Goal: Task Accomplishment & Management: Manage account settings

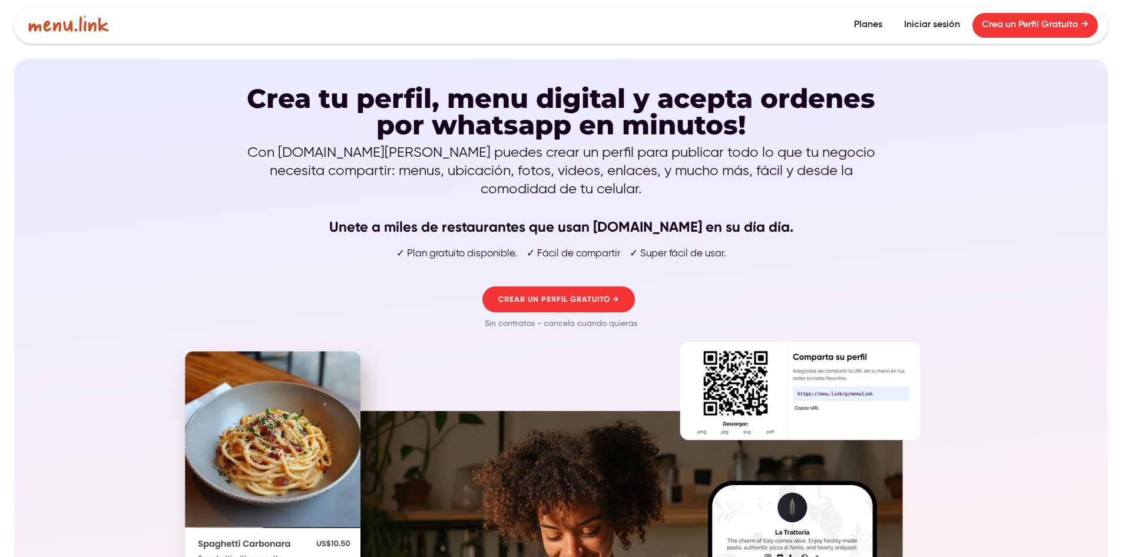
click at [957, 24] on link "Iniciar sesión" at bounding box center [932, 25] width 75 height 25
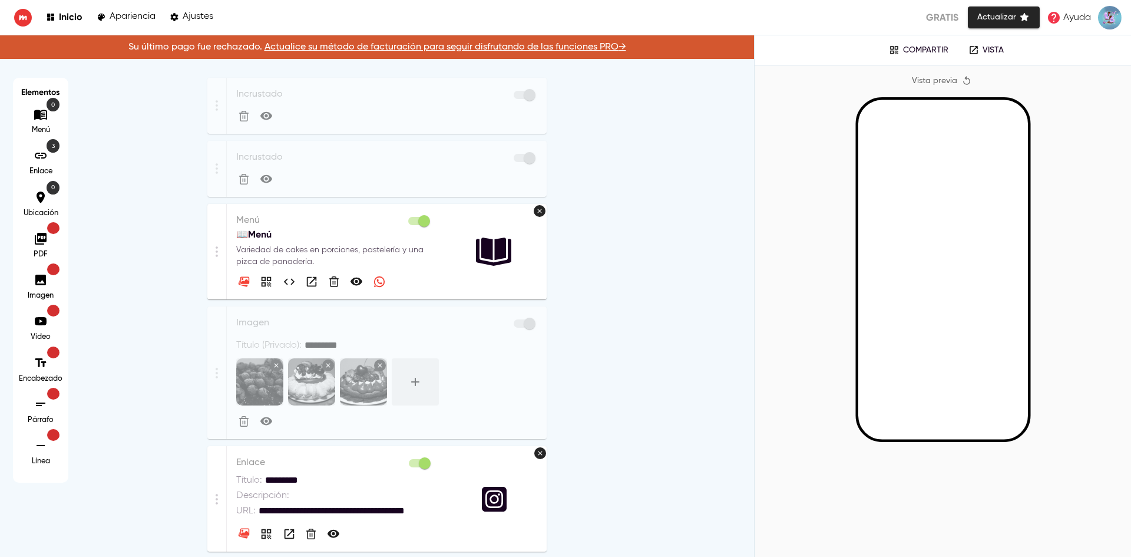
click at [414, 253] on p "Variedad de cakes en porciones, pastelería y una pizca de panadería." at bounding box center [334, 256] width 196 height 24
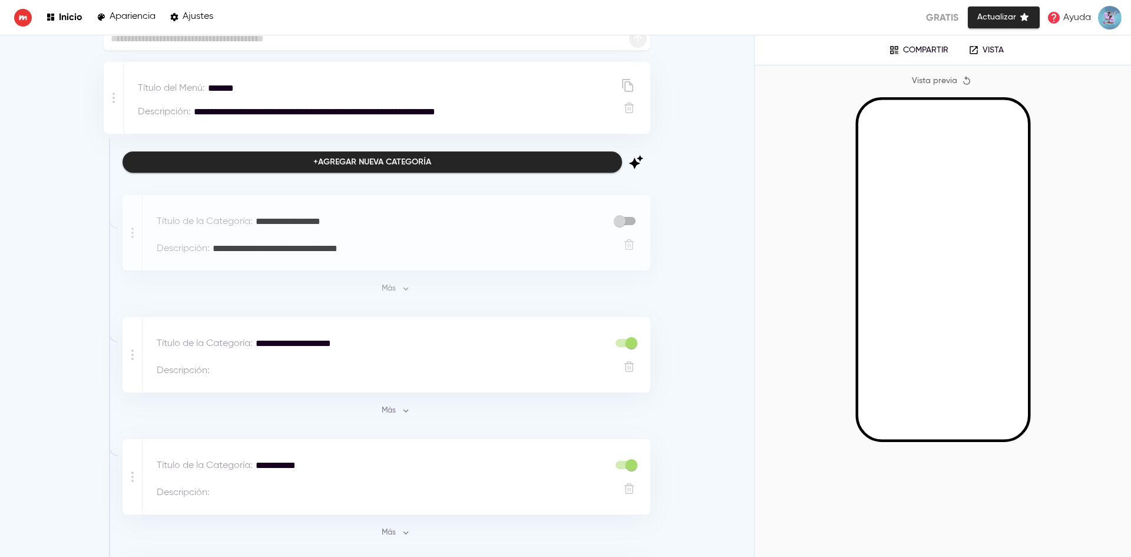
scroll to position [177, 0]
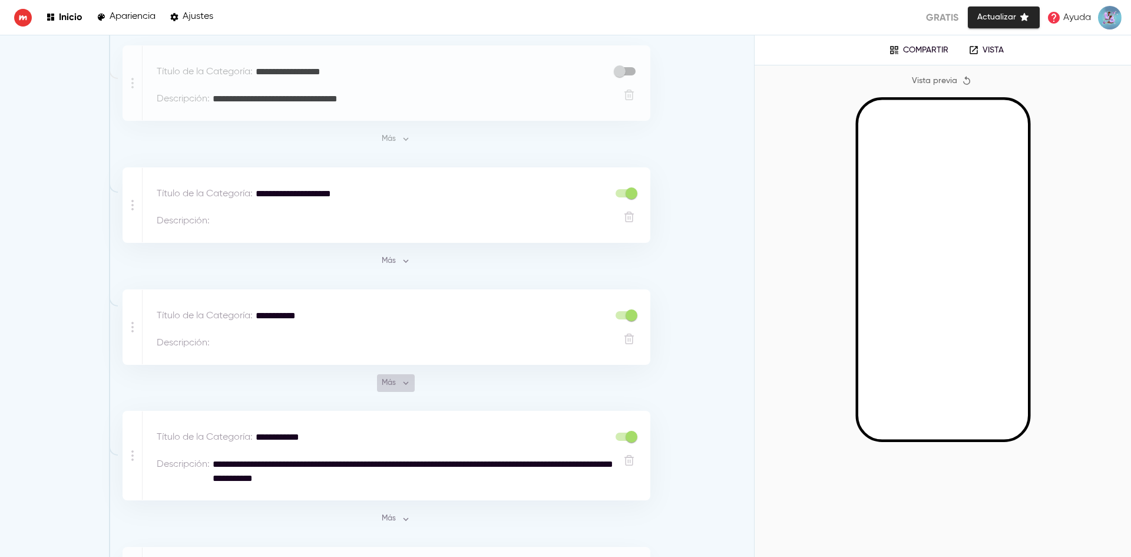
click at [395, 384] on span "Más" at bounding box center [396, 383] width 32 height 14
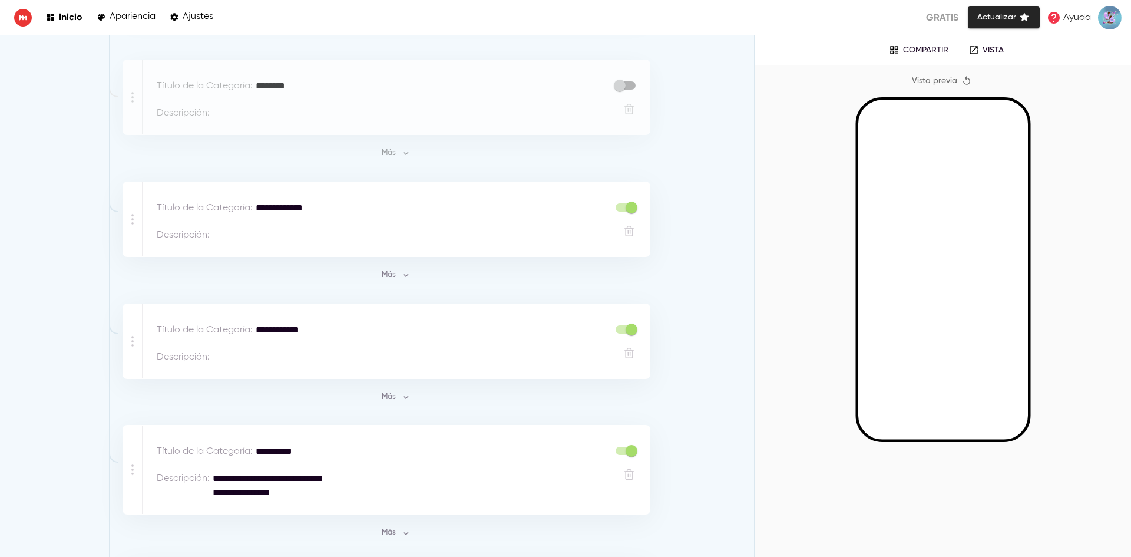
scroll to position [2710, 0]
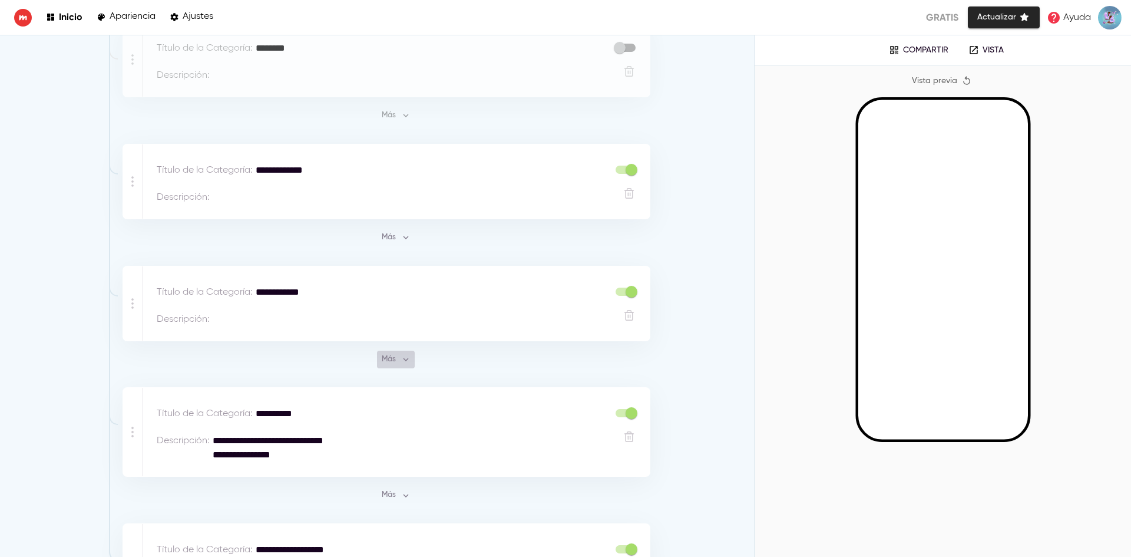
click at [386, 354] on span "Más" at bounding box center [396, 360] width 32 height 14
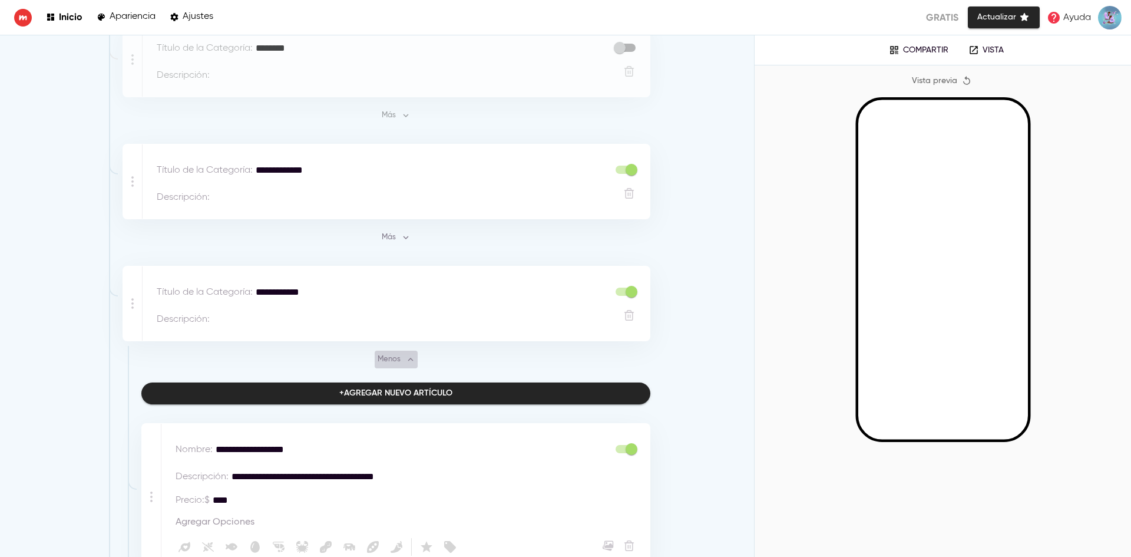
click at [386, 353] on span "Menos" at bounding box center [396, 360] width 37 height 14
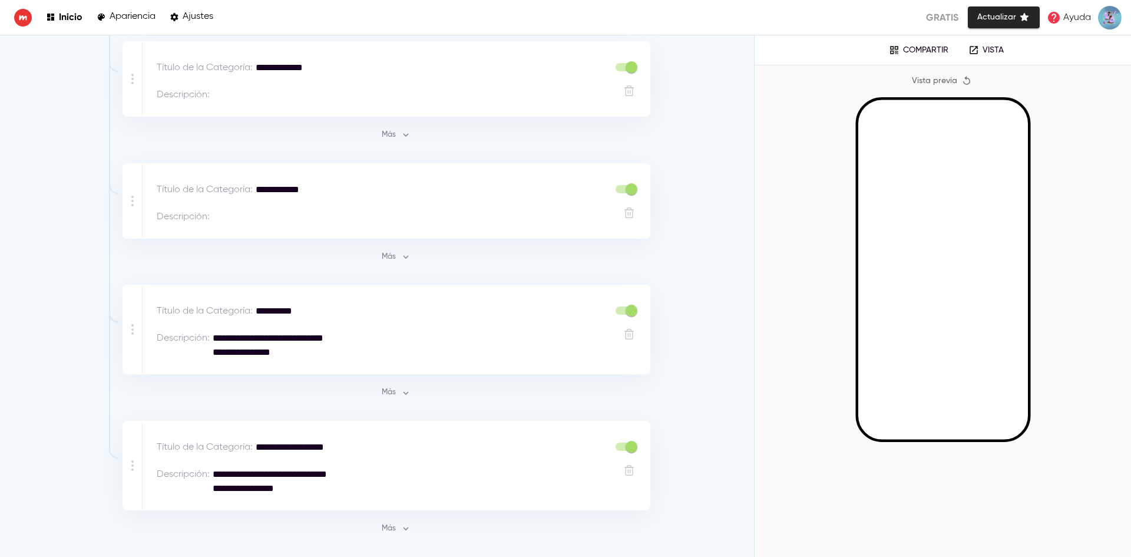
scroll to position [2837, 0]
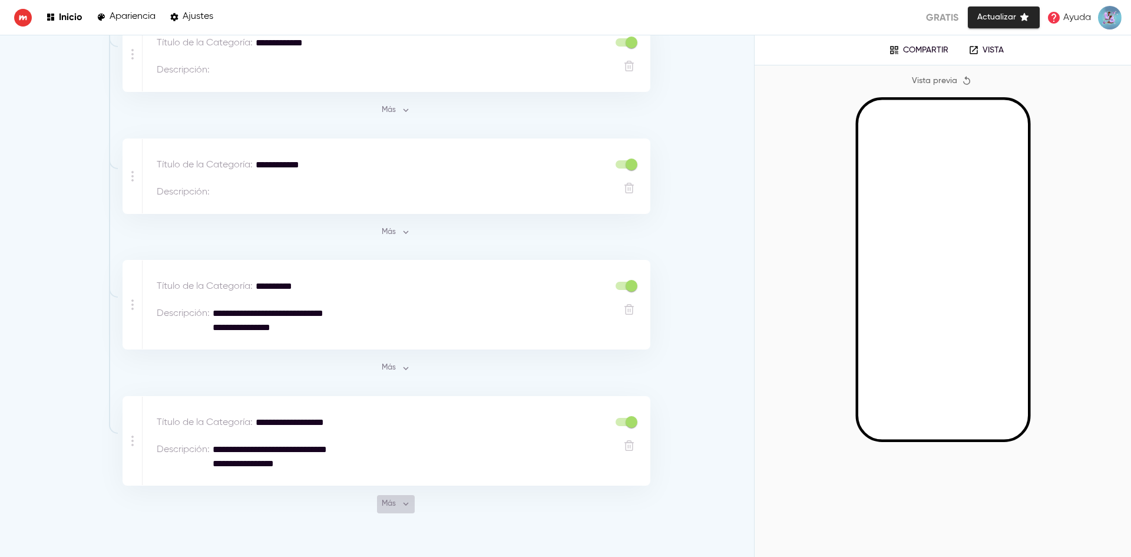
click at [389, 497] on span "Más" at bounding box center [396, 504] width 32 height 14
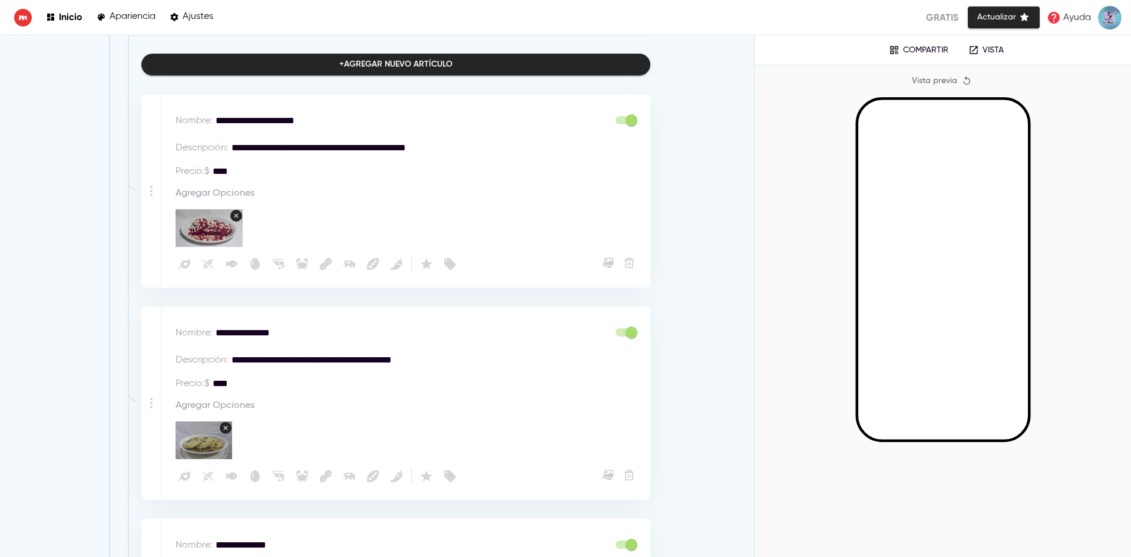
scroll to position [530, 0]
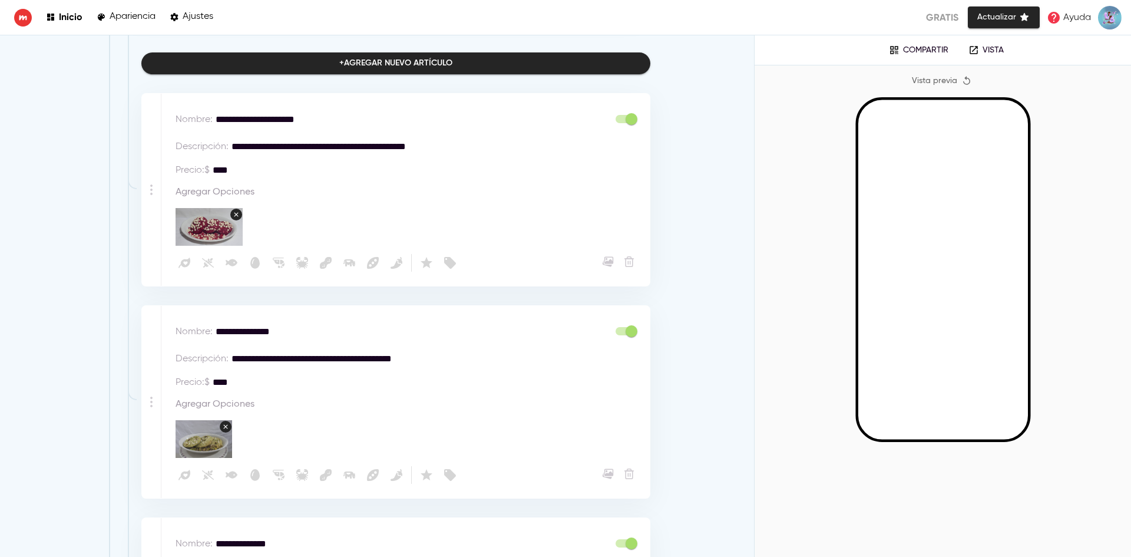
drag, startPoint x: 219, startPoint y: 115, endPoint x: 311, endPoint y: 121, distance: 92.0
click at [313, 121] on textarea "**********" at bounding box center [409, 120] width 387 height 14
click at [305, 121] on textarea "**********" at bounding box center [409, 120] width 387 height 14
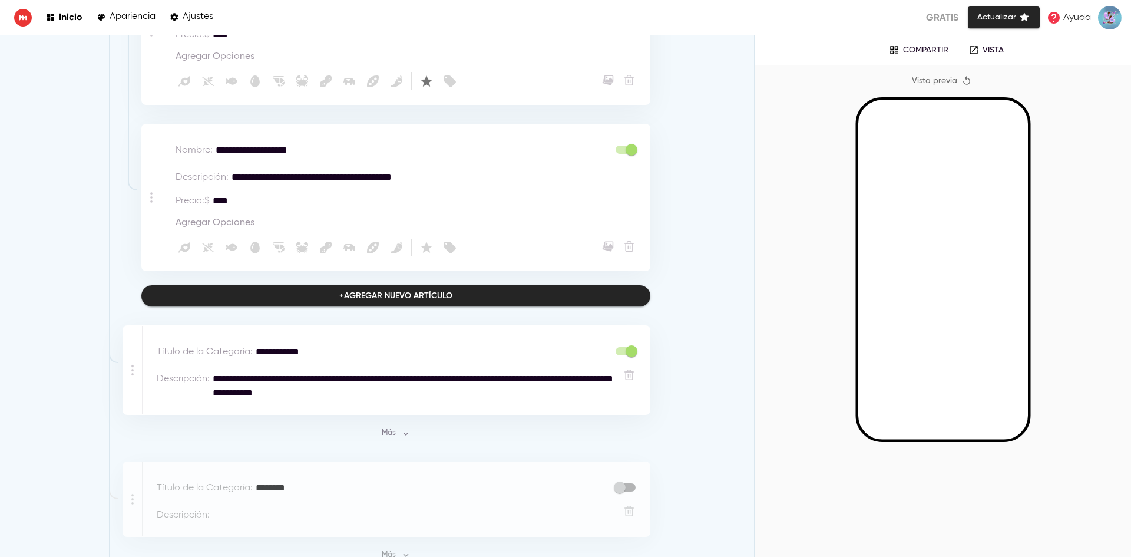
scroll to position [2180, 0]
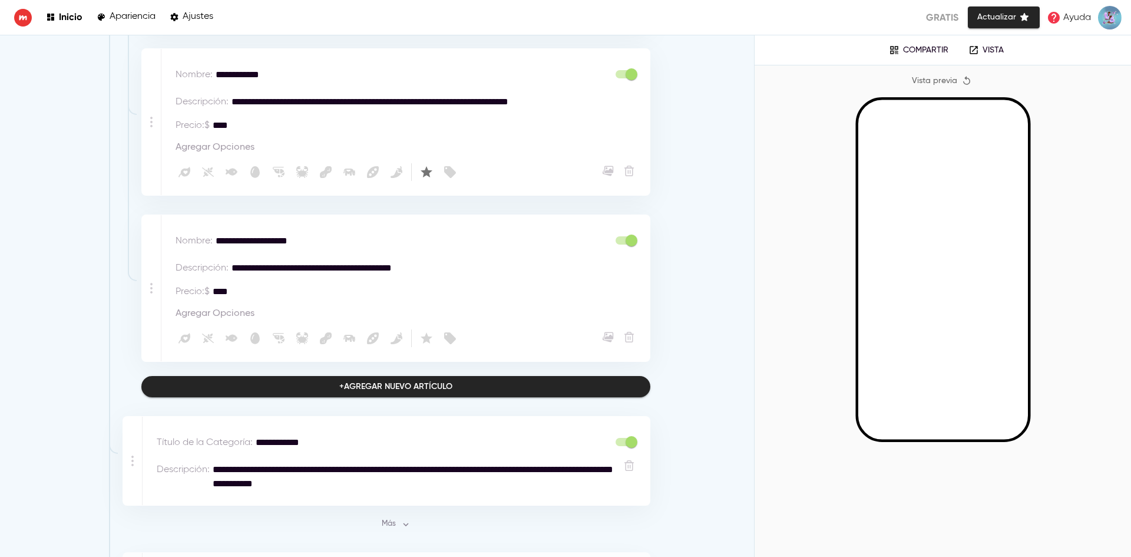
click at [392, 379] on div "+ Agregar nuevo artículo" at bounding box center [395, 386] width 113 height 15
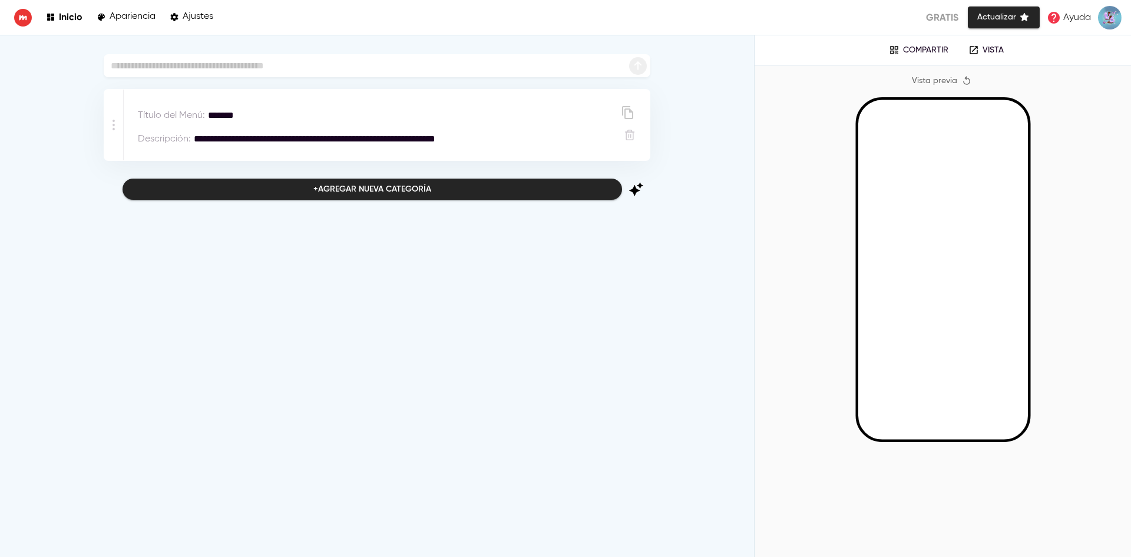
click at [988, 49] on p "Vista" at bounding box center [993, 50] width 21 height 10
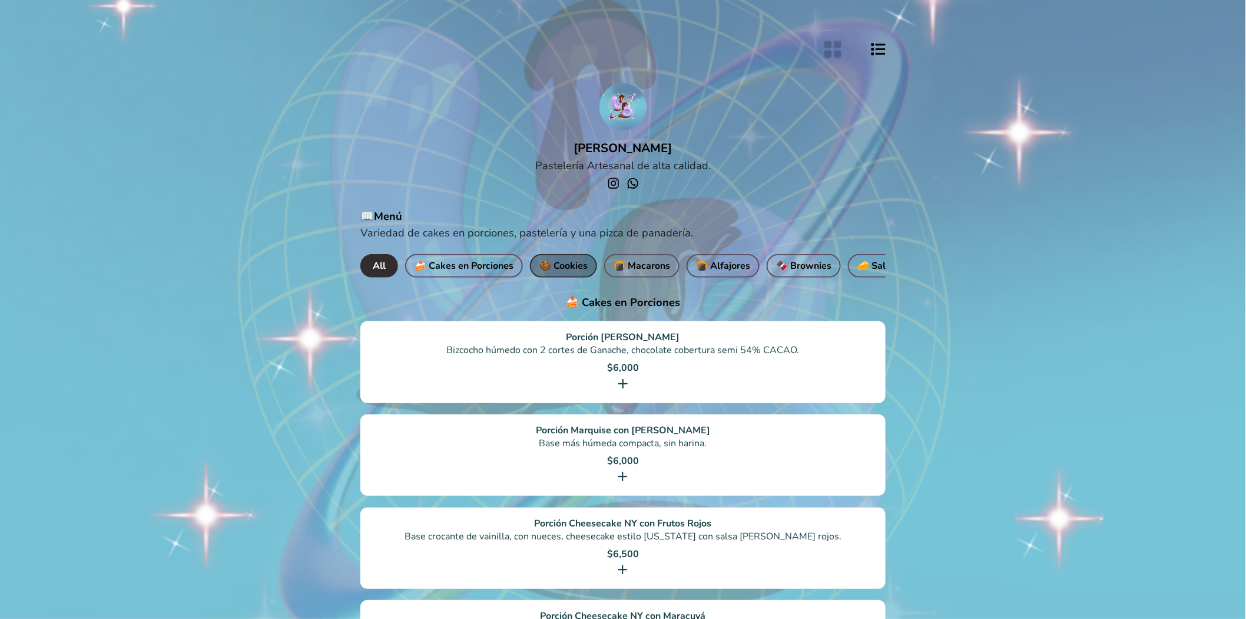
click at [543, 260] on button "🍪 ​Cookies" at bounding box center [563, 266] width 67 height 24
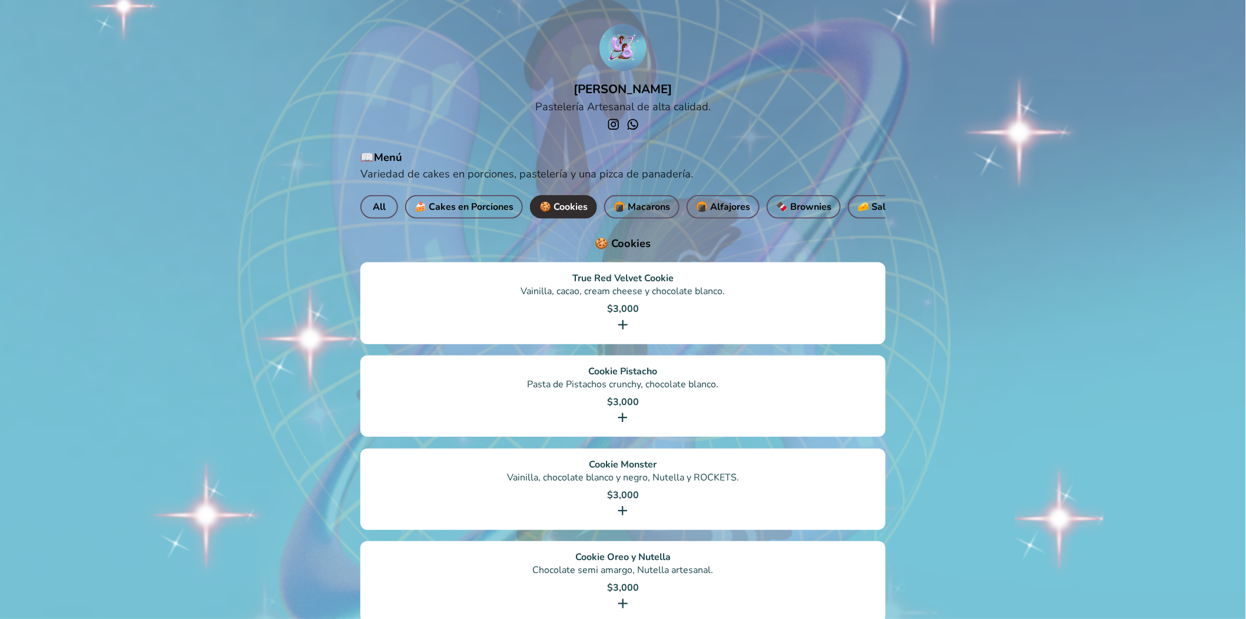
scroll to position [65, 0]
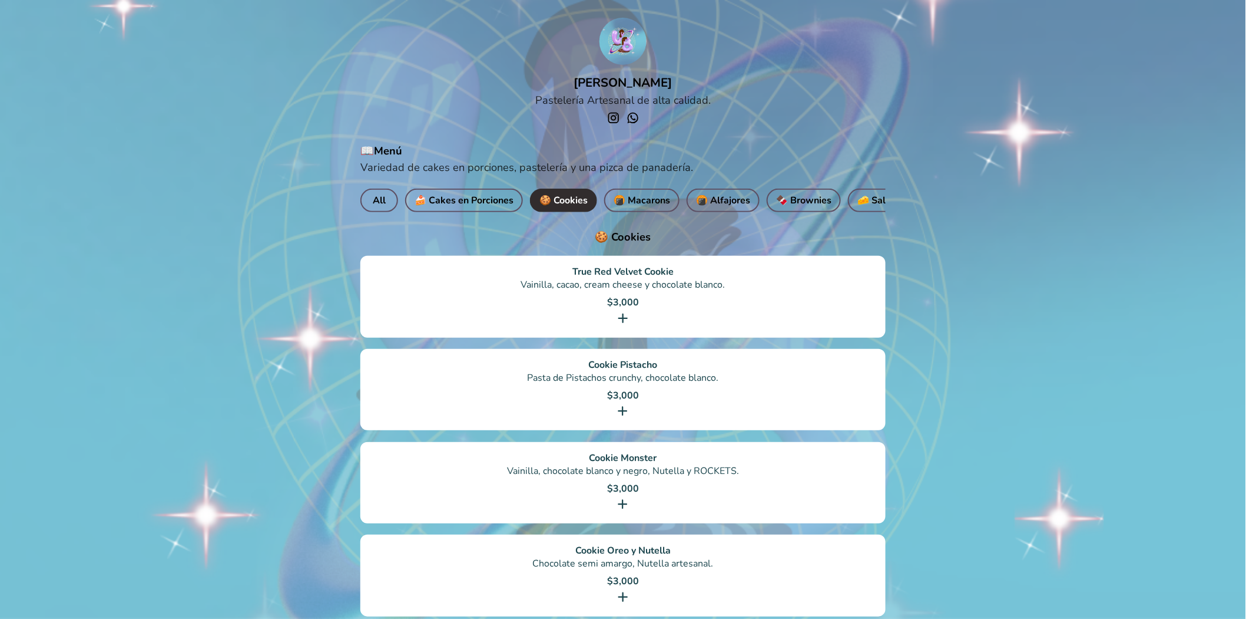
click at [727, 190] on div "📖​Menú Variedad de cakes en porciones, pastelería y una pizca de panadería. All…" at bounding box center [623, 566] width 525 height 844
click at [729, 205] on span "🍘 ​Alfajores" at bounding box center [723, 200] width 54 height 16
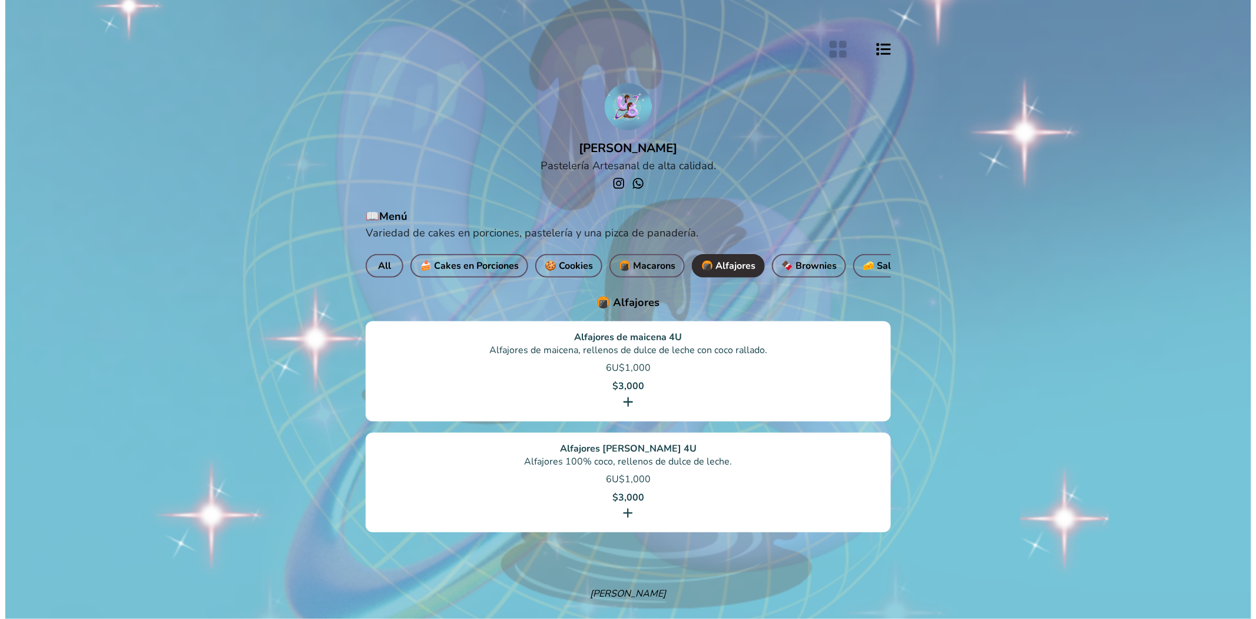
scroll to position [0, 0]
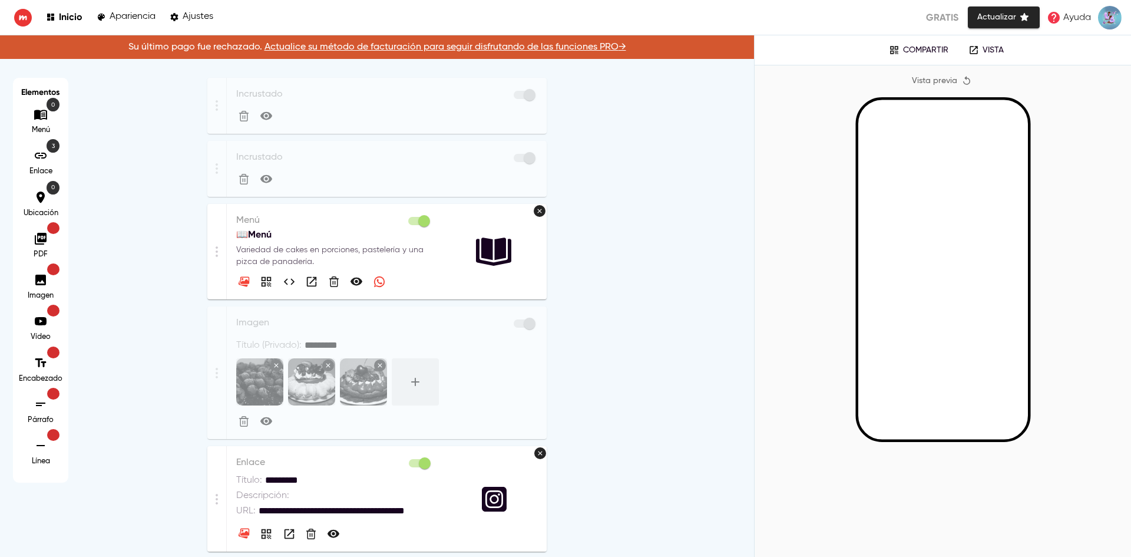
click at [209, 15] on p "Ajustes" at bounding box center [198, 16] width 31 height 11
select select "**"
select select "***"
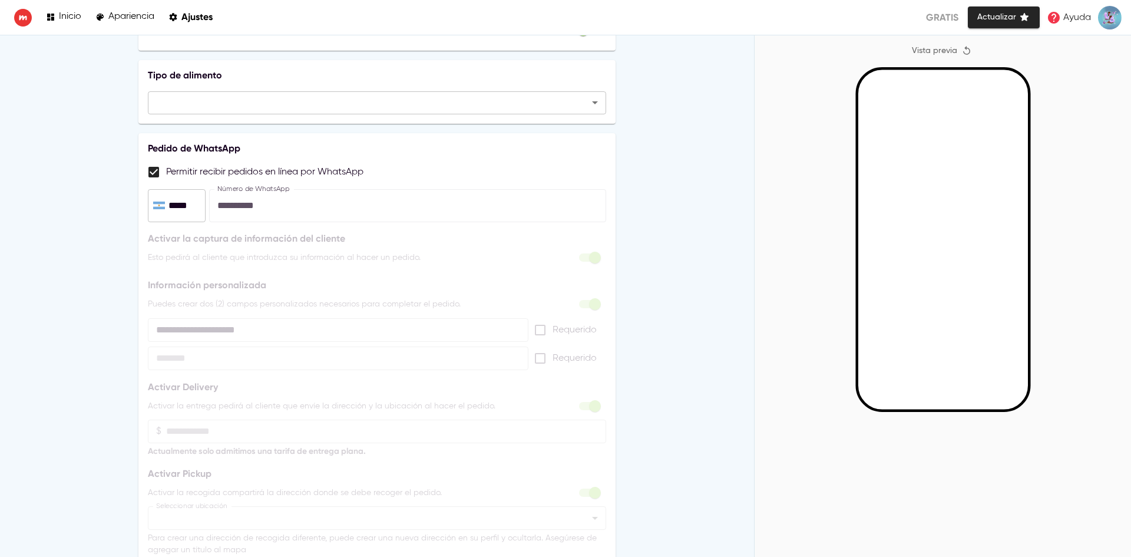
scroll to position [530, 0]
